Goal: Entertainment & Leisure: Consume media (video, audio)

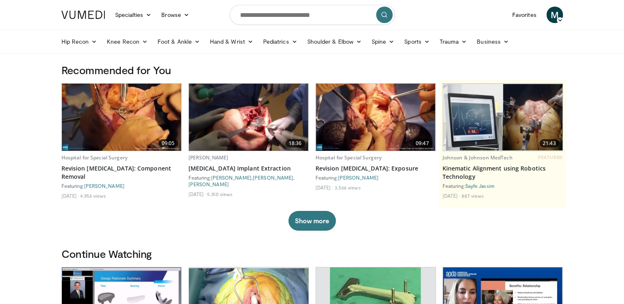
click at [208, 116] on img at bounding box center [249, 117] width 120 height 67
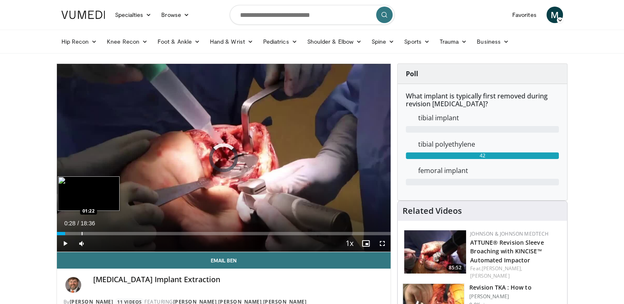
drag, startPoint x: 65, startPoint y: 232, endPoint x: 87, endPoint y: 230, distance: 22.3
click at [87, 230] on div "Loaded : 0.00% 01:21 01:22" at bounding box center [224, 232] width 334 height 8
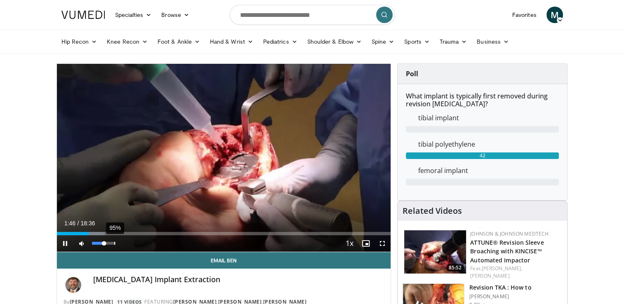
click at [114, 243] on div "95%" at bounding box center [103, 243] width 23 height 3
click at [114, 243] on div "Volume Level" at bounding box center [103, 243] width 22 height 3
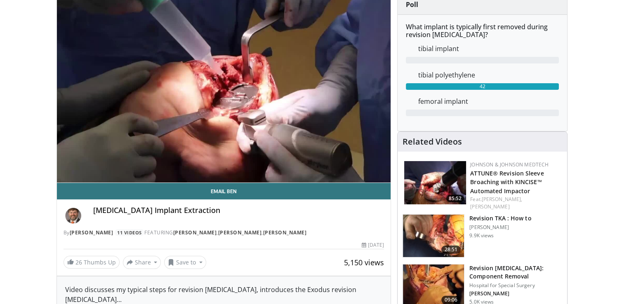
scroll to position [68, 0]
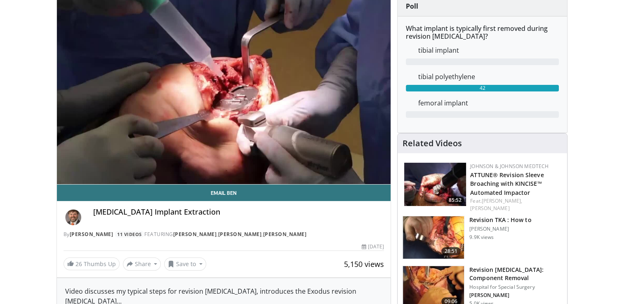
click at [425, 182] on img at bounding box center [435, 184] width 62 height 43
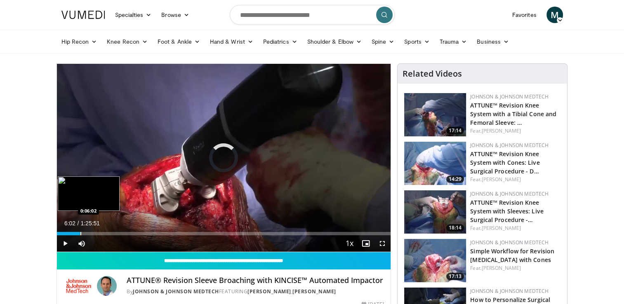
click at [80, 230] on div "Loaded : 0.77% 0:00:01 0:06:02" at bounding box center [224, 232] width 334 height 8
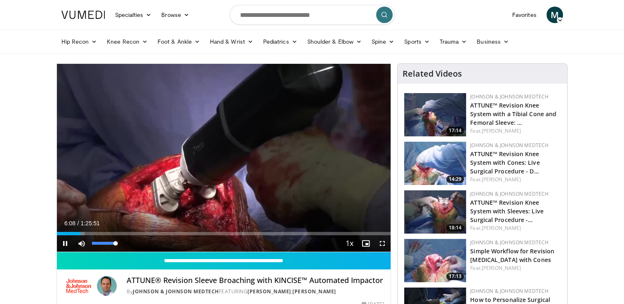
drag, startPoint x: 114, startPoint y: 242, endPoint x: 145, endPoint y: 242, distance: 30.9
click at [145, 242] on div "Current Time 6:08 / Duration 1:25:51 Pause Skip Backward Skip Forward Mute 100%…" at bounding box center [224, 243] width 334 height 16
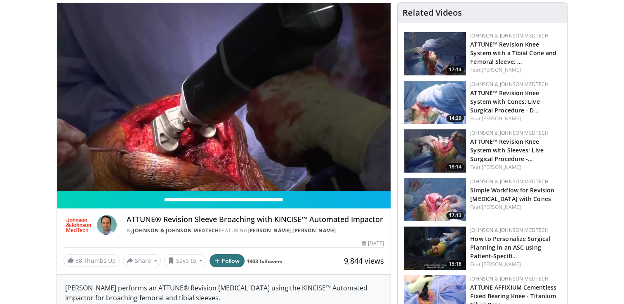
scroll to position [25, 0]
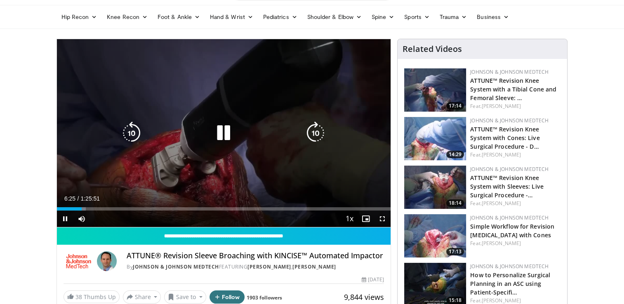
click at [320, 132] on icon "Video Player" at bounding box center [315, 133] width 23 height 23
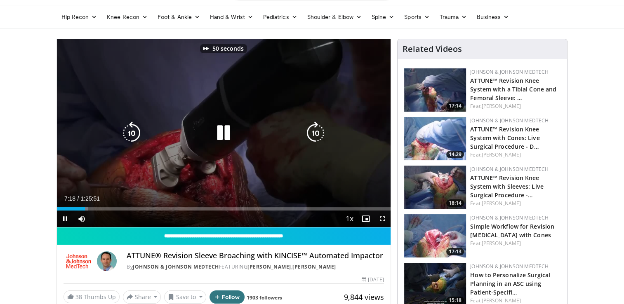
click at [320, 132] on icon "Video Player" at bounding box center [315, 133] width 23 height 23
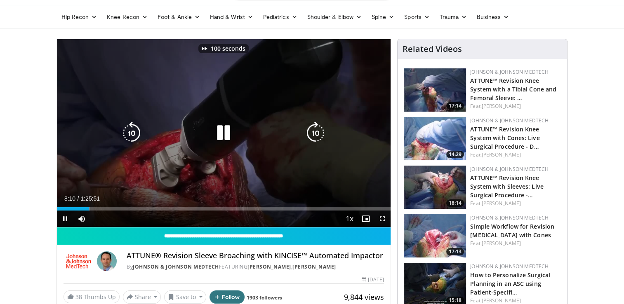
click at [320, 132] on icon "Video Player" at bounding box center [315, 133] width 23 height 23
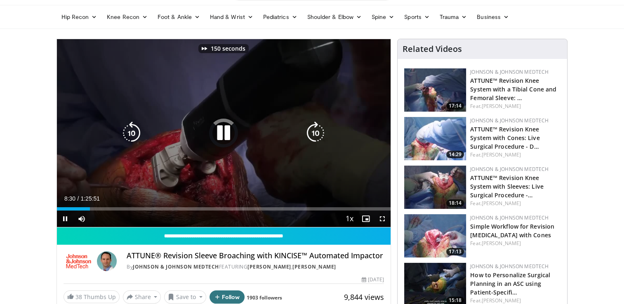
click at [320, 132] on icon "Video Player" at bounding box center [315, 133] width 23 height 23
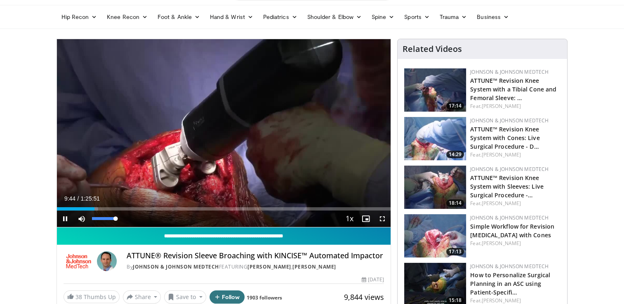
drag, startPoint x: 116, startPoint y: 218, endPoint x: 175, endPoint y: 232, distance: 60.6
click at [175, 232] on div "**********" at bounding box center [223, 175] width 335 height 272
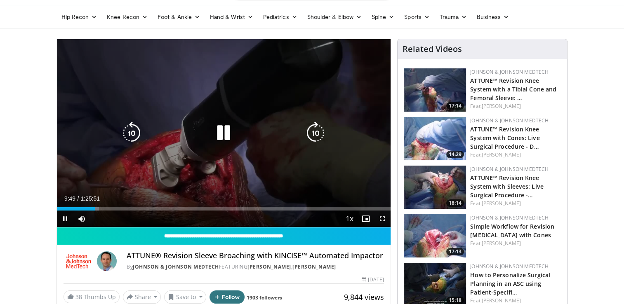
click at [321, 132] on icon "Video Player" at bounding box center [315, 133] width 23 height 23
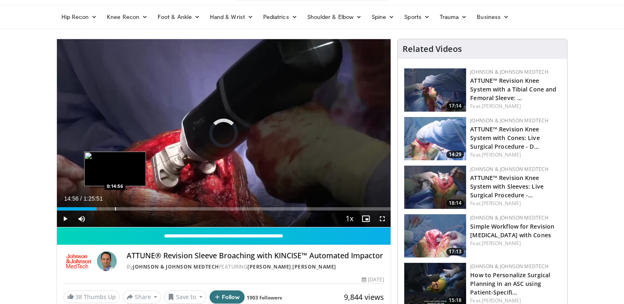
click at [115, 205] on div "Loaded : 0.00% 0:14:56 0:14:56" at bounding box center [224, 207] width 334 height 8
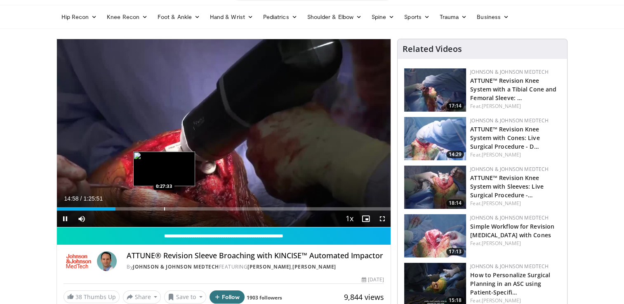
click at [164, 210] on div "Progress Bar" at bounding box center [164, 208] width 1 height 3
click at [176, 209] on div "Progress Bar" at bounding box center [176, 208] width 1 height 3
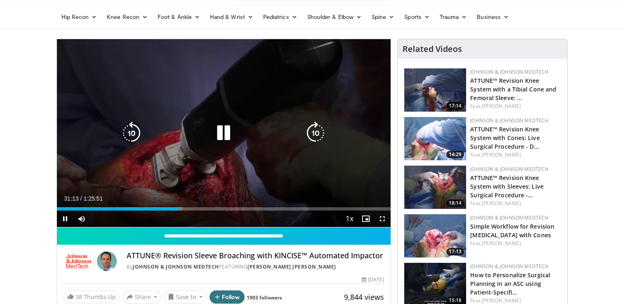
click at [313, 131] on icon "Video Player" at bounding box center [315, 133] width 23 height 23
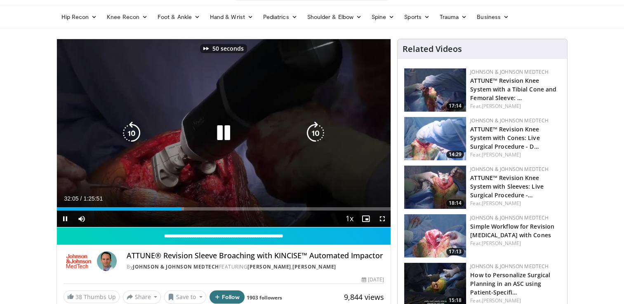
click at [313, 131] on icon "Video Player" at bounding box center [315, 133] width 23 height 23
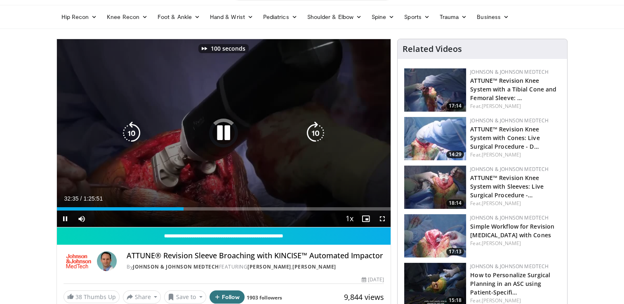
click at [313, 131] on icon "Video Player" at bounding box center [315, 133] width 23 height 23
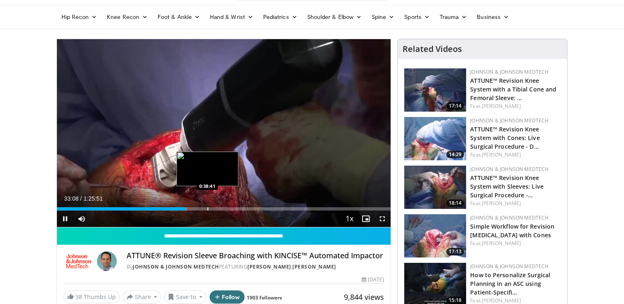
click at [208, 203] on div "Loaded : 39.02% 0:33:08 0:38:41" at bounding box center [224, 207] width 334 height 8
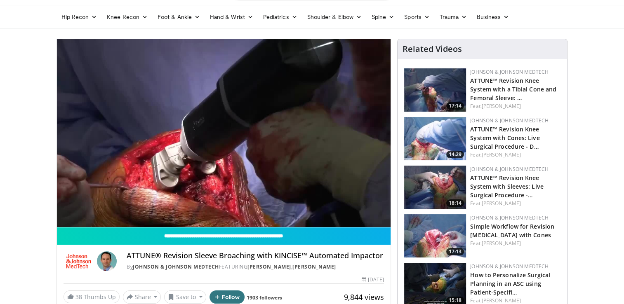
click at [422, 138] on img at bounding box center [435, 138] width 62 height 43
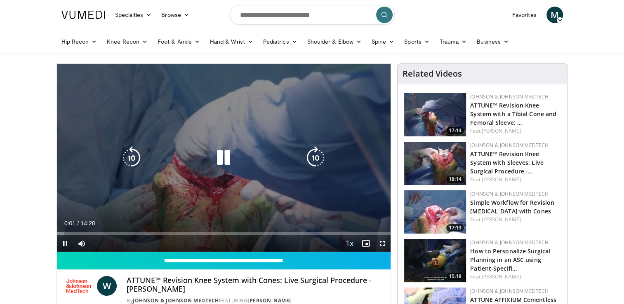
click at [325, 151] on icon "Video Player" at bounding box center [315, 157] width 23 height 23
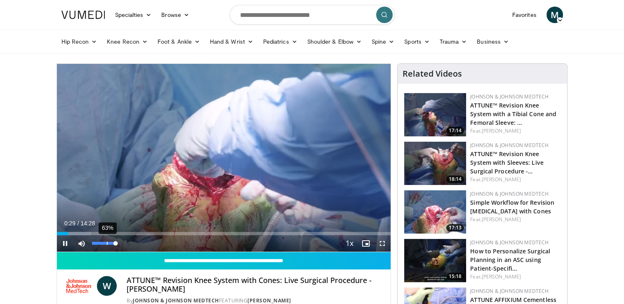
click at [106, 245] on div "63%" at bounding box center [103, 243] width 29 height 16
click at [104, 243] on div "54%" at bounding box center [103, 243] width 23 height 3
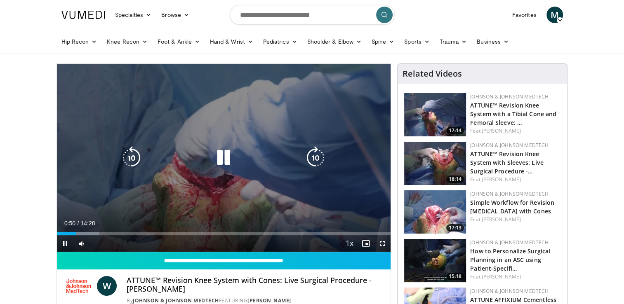
click at [315, 159] on icon "Video Player" at bounding box center [315, 157] width 23 height 23
click at [221, 150] on icon "Video Player" at bounding box center [223, 157] width 23 height 23
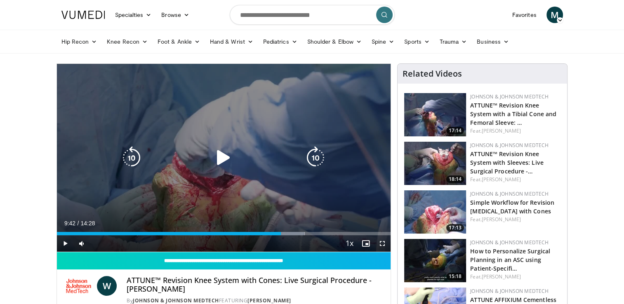
click at [204, 157] on div "Video Player" at bounding box center [223, 158] width 200 height 16
click at [218, 161] on icon "Video Player" at bounding box center [223, 157] width 23 height 23
